Goal: Information Seeking & Learning: Learn about a topic

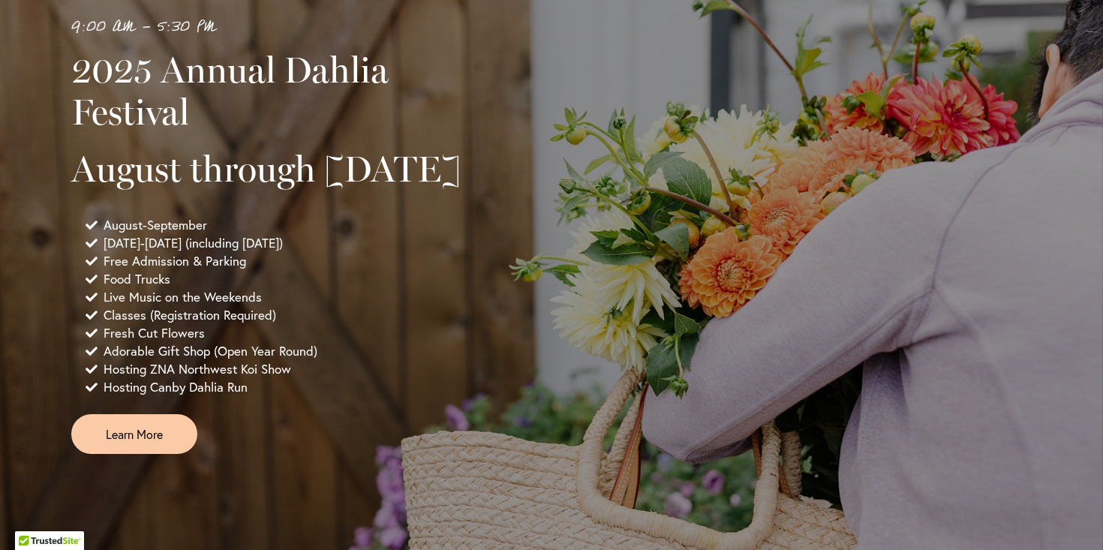
scroll to position [975, 0]
click at [146, 442] on span "Learn More" at bounding box center [134, 433] width 57 height 17
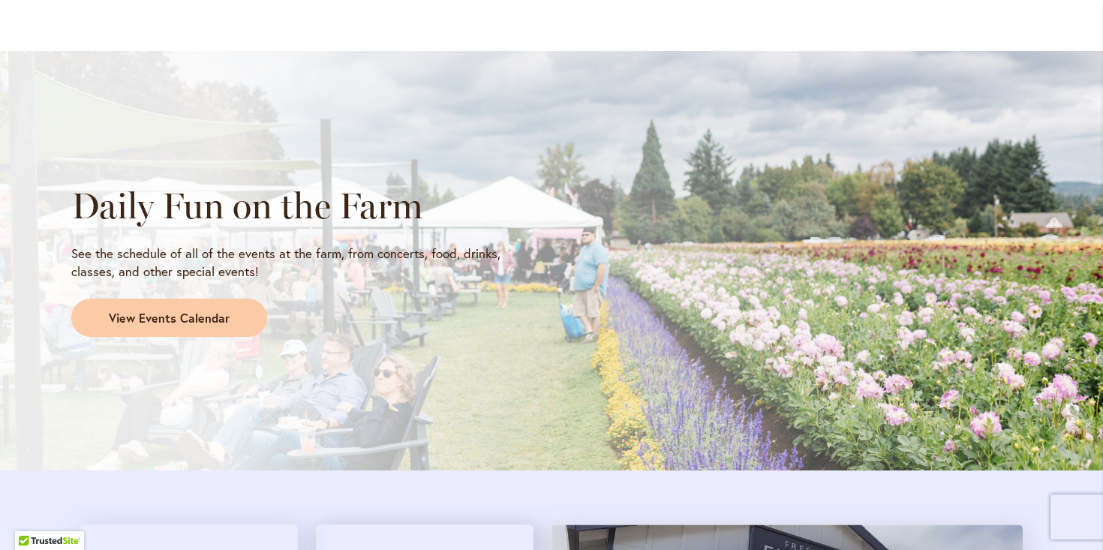
scroll to position [1192, 0]
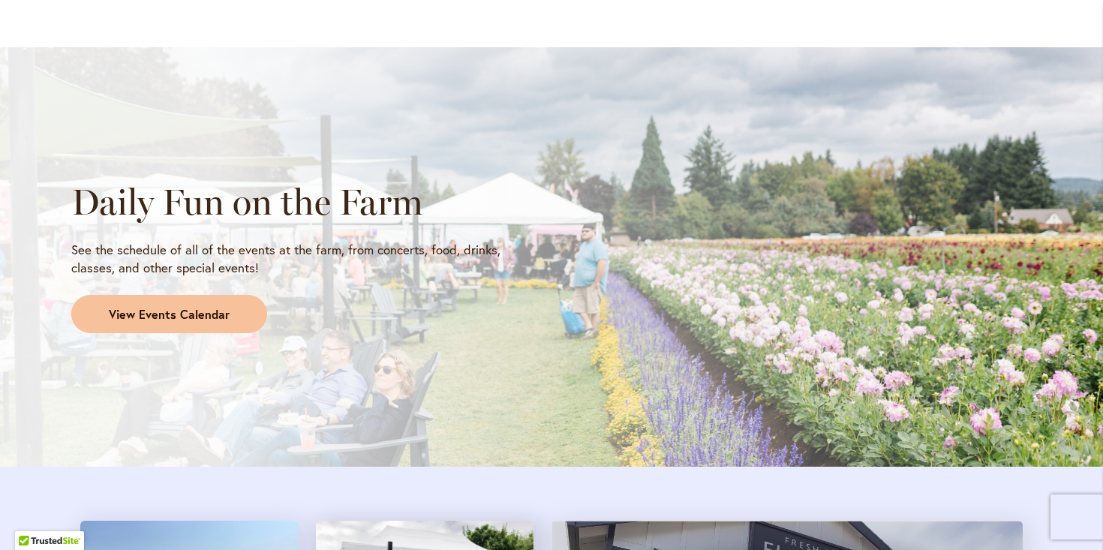
click at [181, 315] on span "View Events Calendar" at bounding box center [169, 314] width 121 height 17
